Goal: Information Seeking & Learning: Compare options

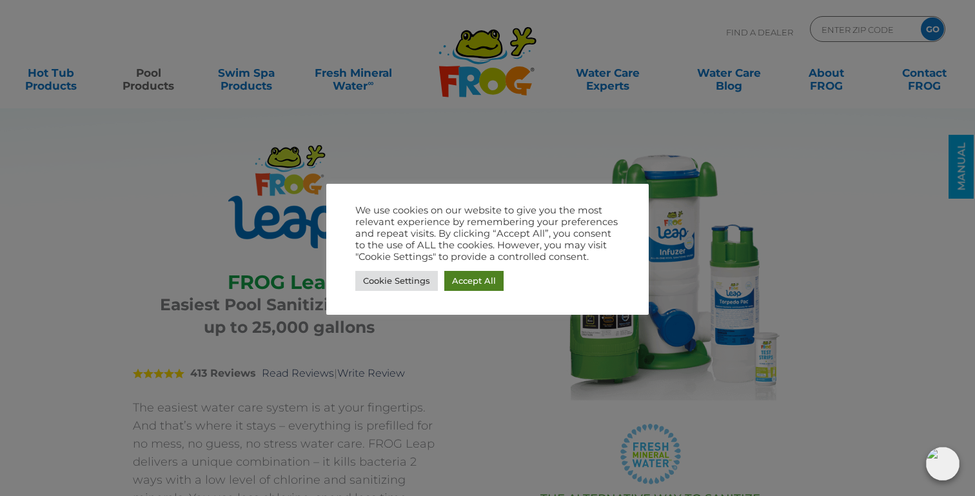
click at [488, 281] on link "Accept All" at bounding box center [473, 281] width 59 height 20
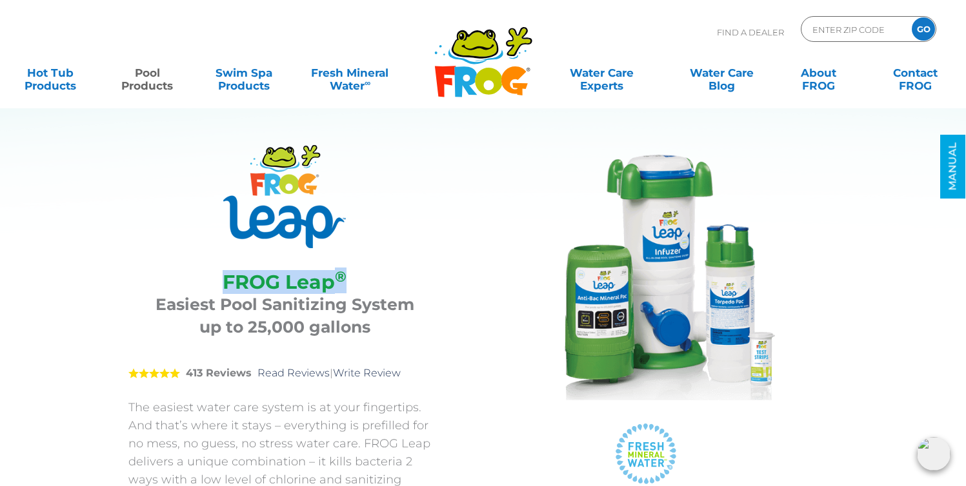
drag, startPoint x: 221, startPoint y: 279, endPoint x: 345, endPoint y: 289, distance: 124.3
click at [345, 289] on h2 "FROG Leap ®" at bounding box center [284, 282] width 281 height 23
copy h2 "FROG Leap ®"
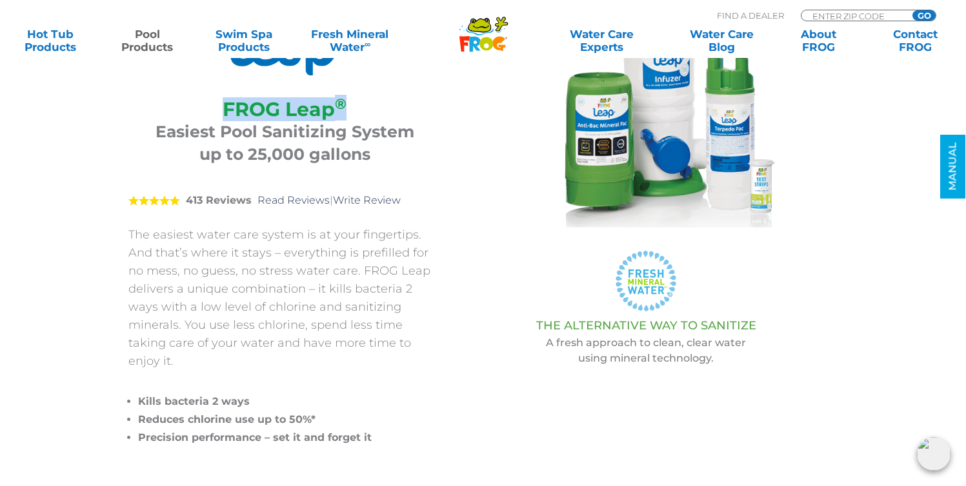
scroll to position [176, 0]
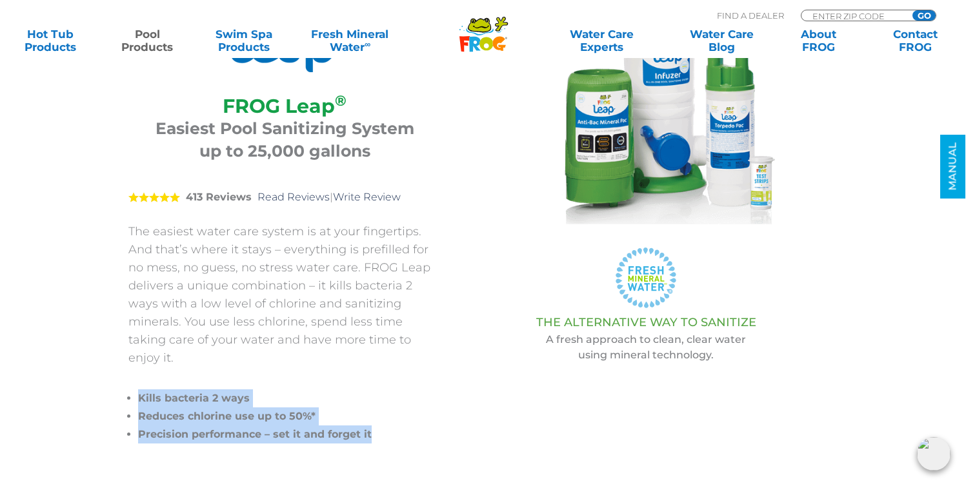
drag, startPoint x: 376, startPoint y: 415, endPoint x: 272, endPoint y: 360, distance: 118.3
click at [272, 374] on ul "Kills bacteria 2 ways Reduces chlorine use up to 50%* Precision performance – s…" at bounding box center [289, 409] width 303 height 70
click at [377, 426] on li "Precision performance – set it and forget it" at bounding box center [289, 435] width 303 height 18
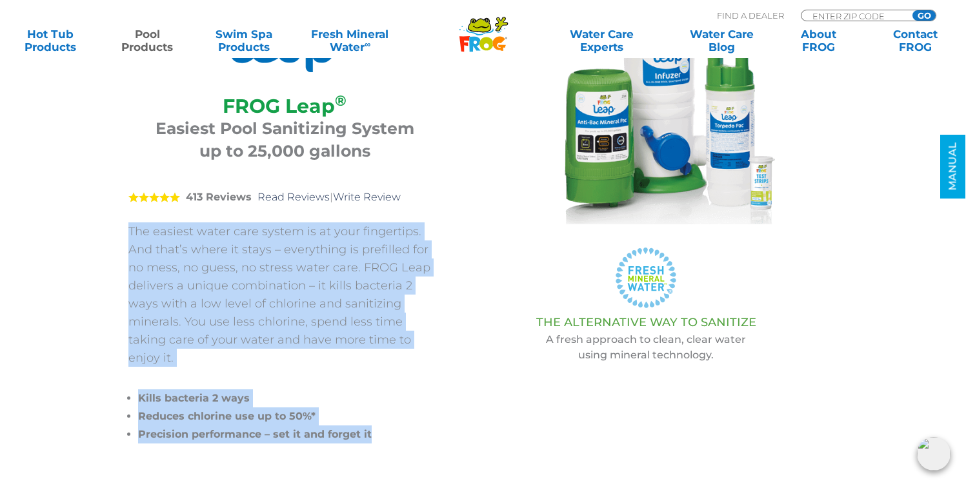
drag, startPoint x: 377, startPoint y: 412, endPoint x: 126, endPoint y: 227, distance: 312.4
click at [126, 227] on div "FROG Leap ® FROG Leap ® Easiest Pool Sanitizing System up to 25,000 gallons 5 4…" at bounding box center [473, 210] width 755 height 610
copy div "The easiest water care system is at your fingertips. And that’s where it stays …"
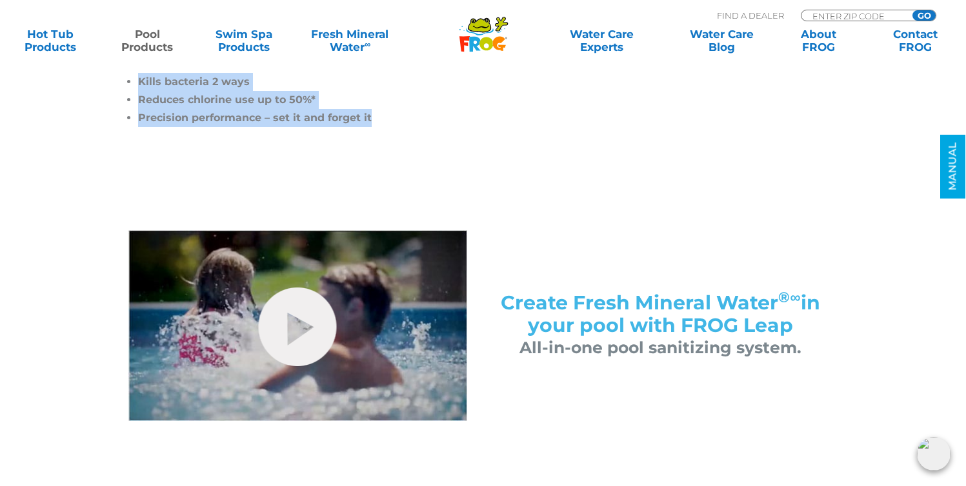
scroll to position [0, 0]
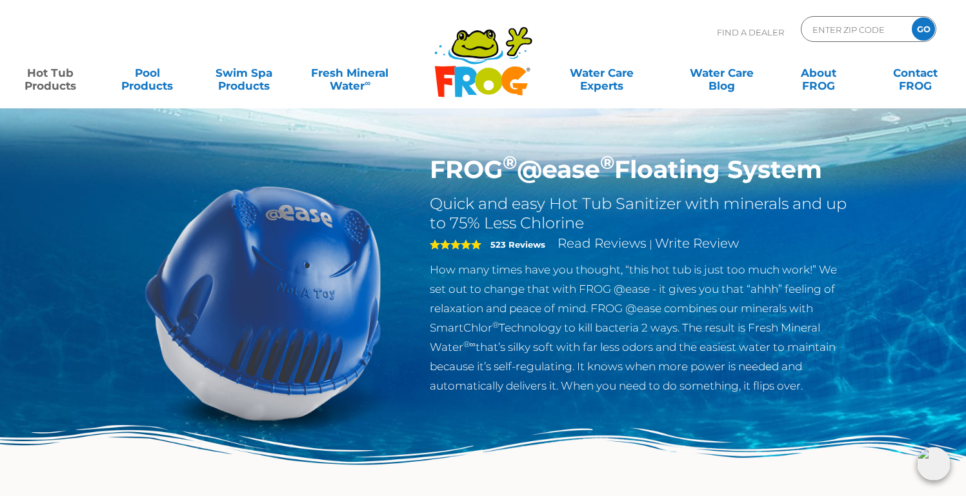
drag, startPoint x: 846, startPoint y: 166, endPoint x: 427, endPoint y: 165, distance: 419.3
click at [427, 165] on div "FROG ® @ease ® Floating System Quick and easy Hot Tub Sanitizer with minerals a…" at bounding box center [640, 278] width 441 height 247
copy h1 "FROG ® @ease ® Floating System"
drag, startPoint x: 815, startPoint y: 390, endPoint x: 421, endPoint y: 272, distance: 411.3
click at [421, 272] on div "FROG ® @ease ® Floating System Quick and easy Hot Tub Sanitizer with minerals a…" at bounding box center [640, 278] width 441 height 247
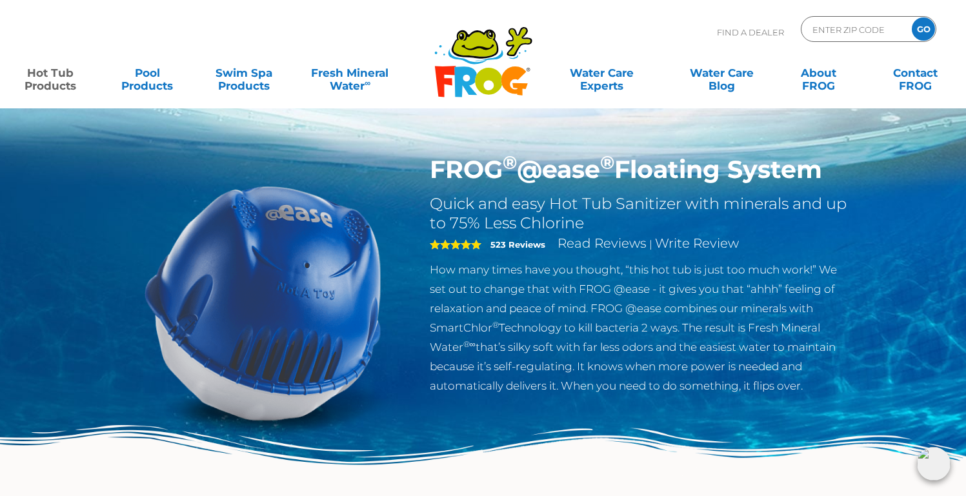
copy p "How many times have you thought, “this hot tub is just too much work!” We set o…"
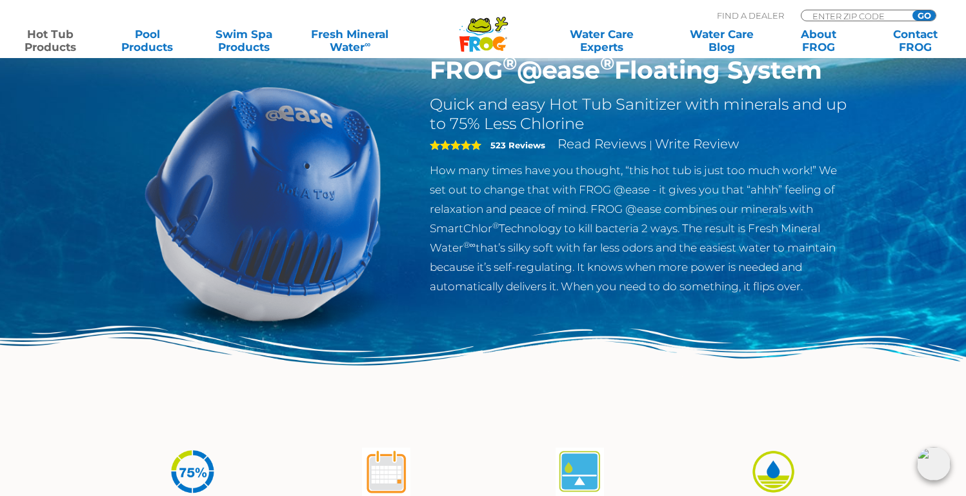
scroll to position [53, 0]
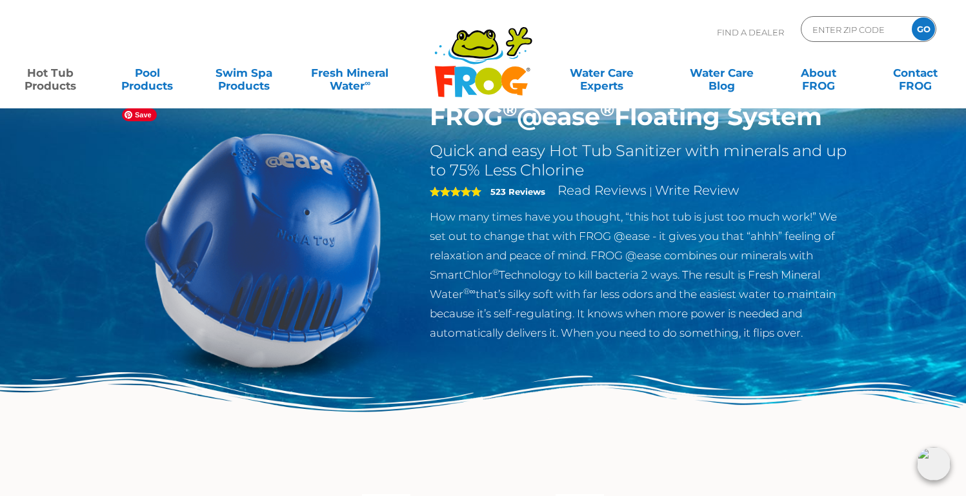
click at [261, 255] on img at bounding box center [262, 249] width 295 height 295
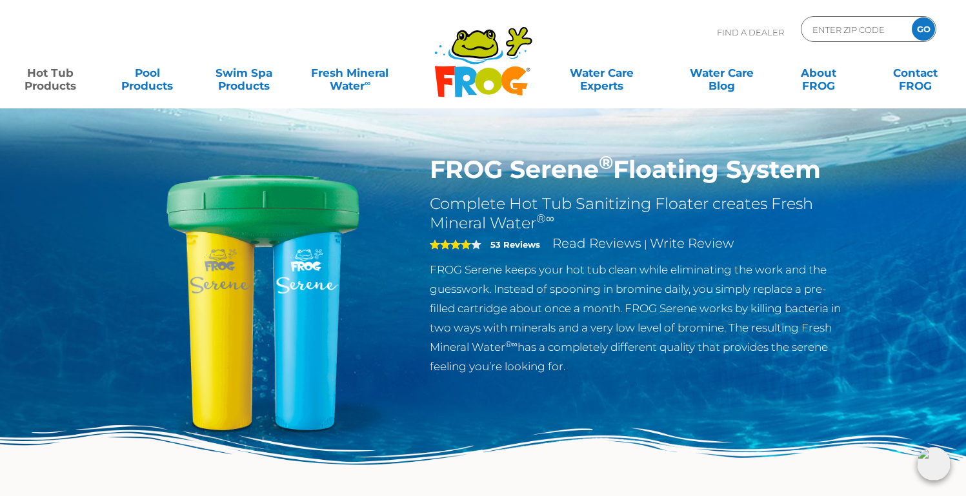
drag, startPoint x: 428, startPoint y: 167, endPoint x: 824, endPoint y: 164, distance: 396.1
click at [824, 164] on div "FROG Serene ® Floating System Complete Hot Tub Sanitizing Floater creates Fresh…" at bounding box center [640, 269] width 441 height 228
copy h1 "FROG Serene ® Floating System"
drag, startPoint x: 574, startPoint y: 367, endPoint x: 431, endPoint y: 268, distance: 174.3
click at [431, 268] on p "FROG Serene keeps your hot tub clean while eliminating the work and the guesswo…" at bounding box center [640, 318] width 421 height 116
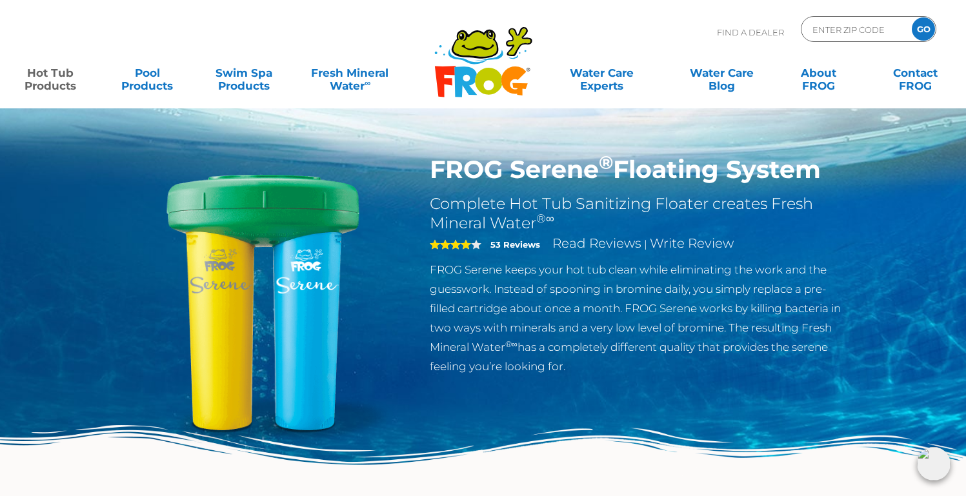
copy p "FROG Serene keeps your hot tub clean while eliminating the work and the guesswo…"
click at [205, 309] on img at bounding box center [262, 302] width 295 height 295
click at [168, 386] on img at bounding box center [262, 302] width 295 height 295
click at [183, 457] on img at bounding box center [483, 478] width 966 height 106
